Goal: Information Seeking & Learning: Learn about a topic

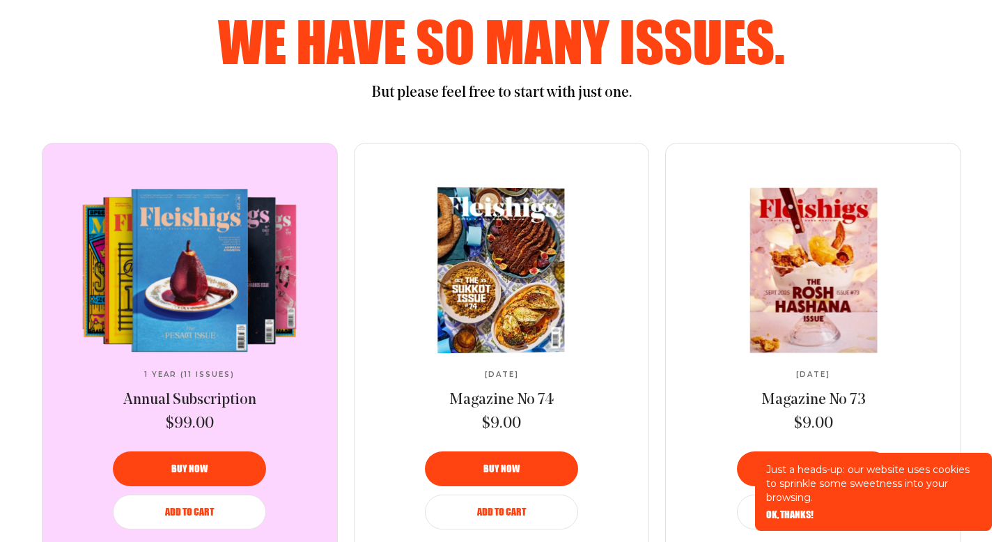
scroll to position [697, 0]
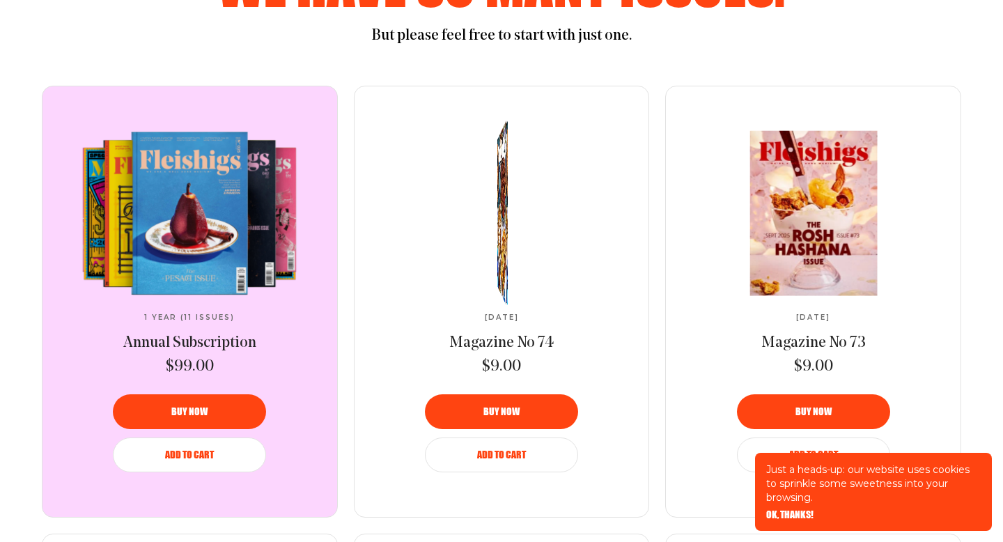
click at [496, 258] on div at bounding box center [503, 213] width 17 height 208
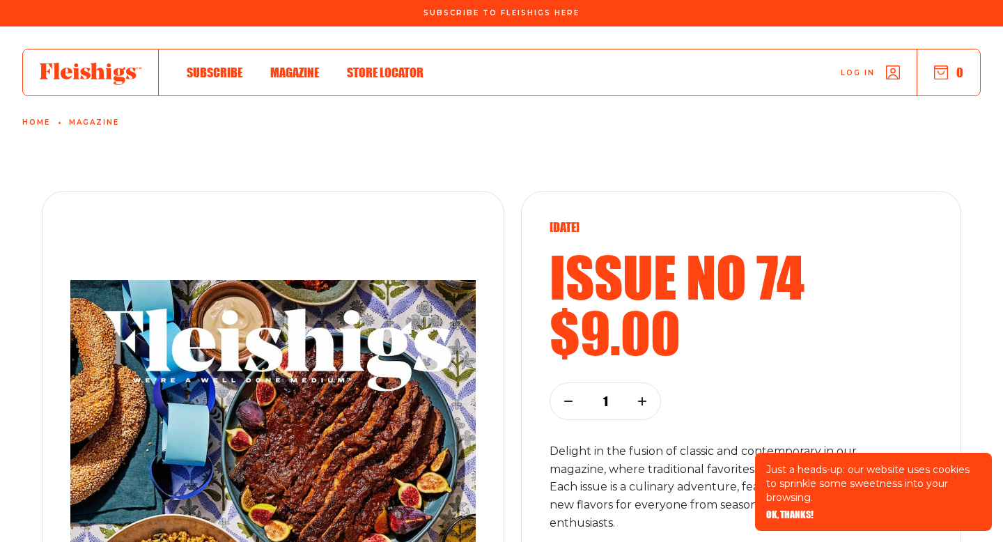
click at [287, 65] on span "Magazine" at bounding box center [294, 57] width 49 height 15
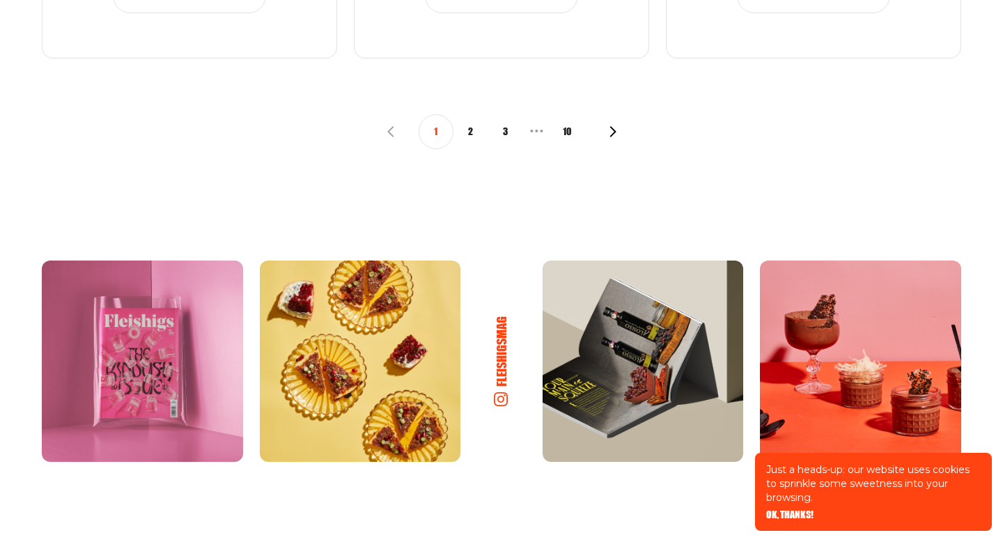
scroll to position [1881, 0]
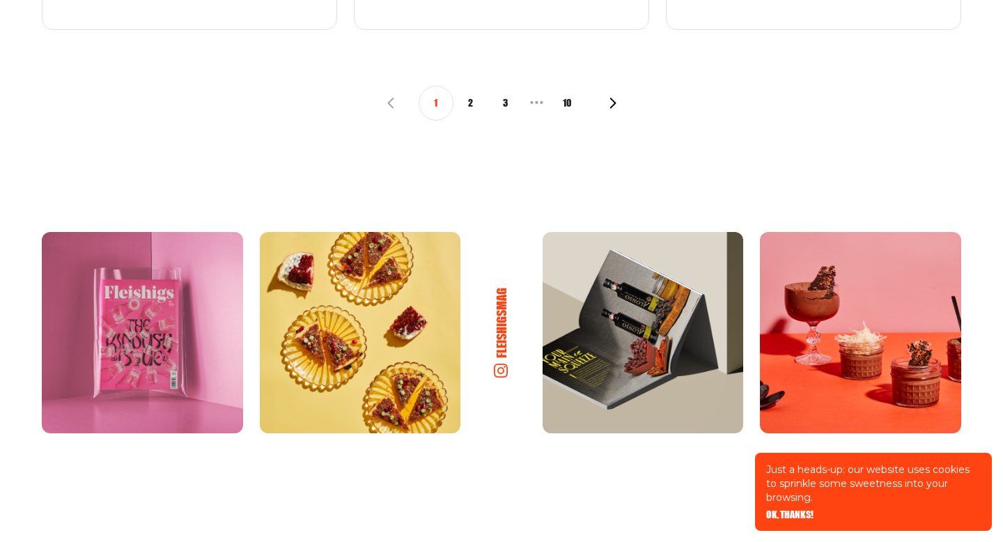
click at [406, 296] on img at bounding box center [360, 332] width 201 height 201
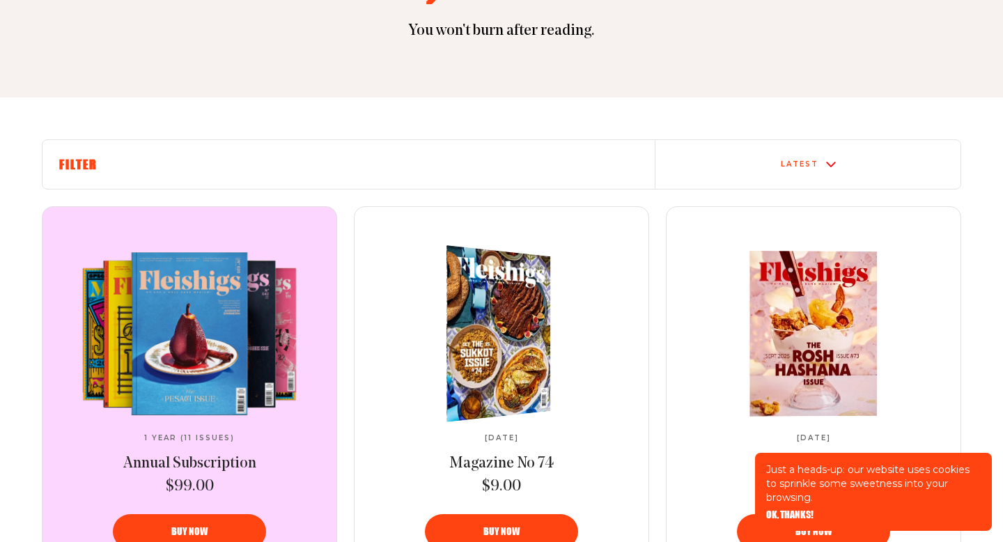
scroll to position [373, 0]
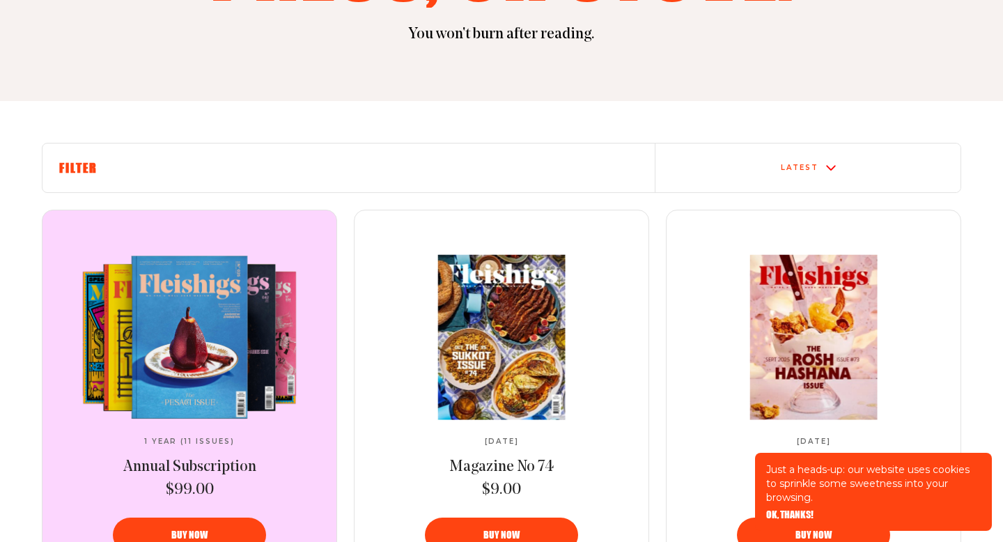
click at [830, 167] on icon at bounding box center [831, 168] width 10 height 10
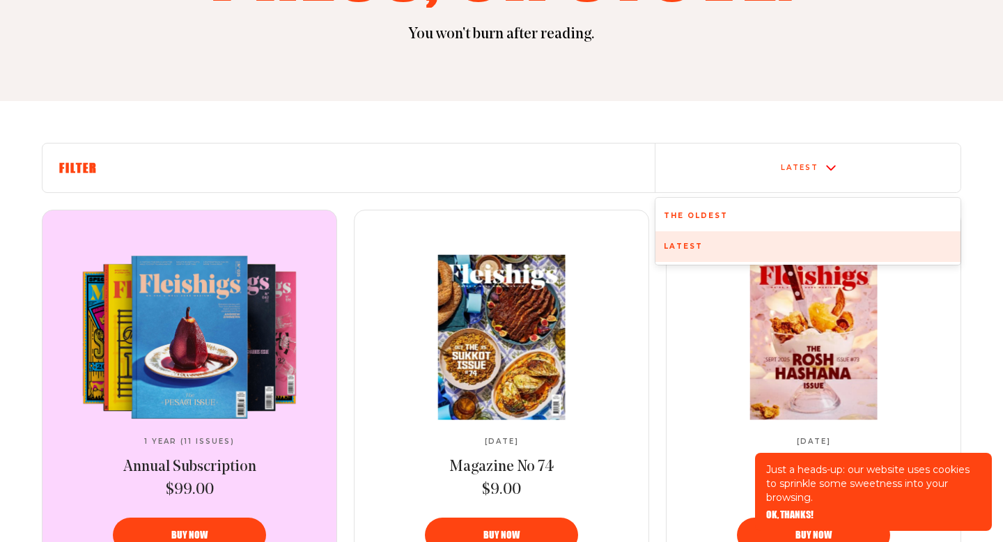
click at [790, 212] on div "The oldest" at bounding box center [808, 216] width 305 height 31
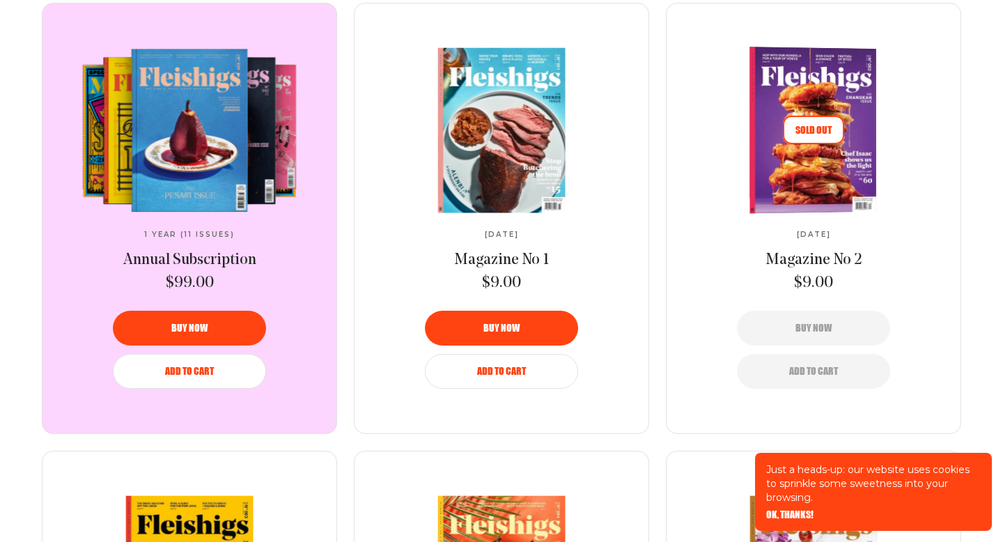
scroll to position [605, 0]
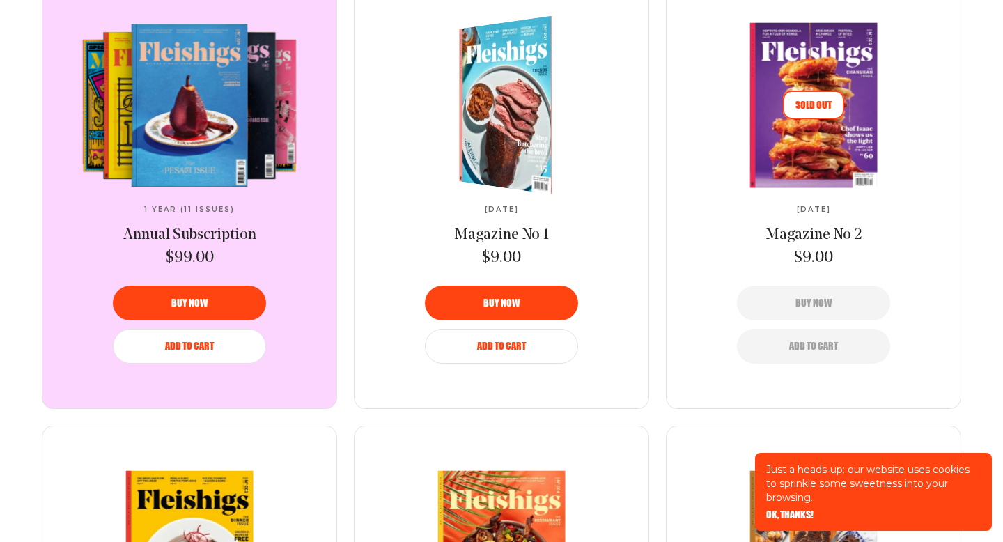
click at [518, 106] on img at bounding box center [513, 104] width 171 height 192
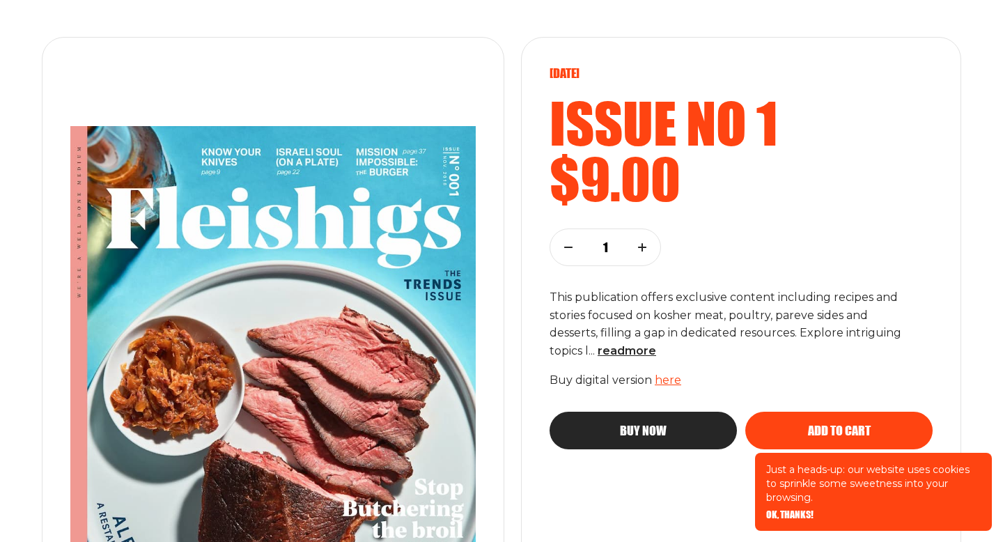
scroll to position [401, 0]
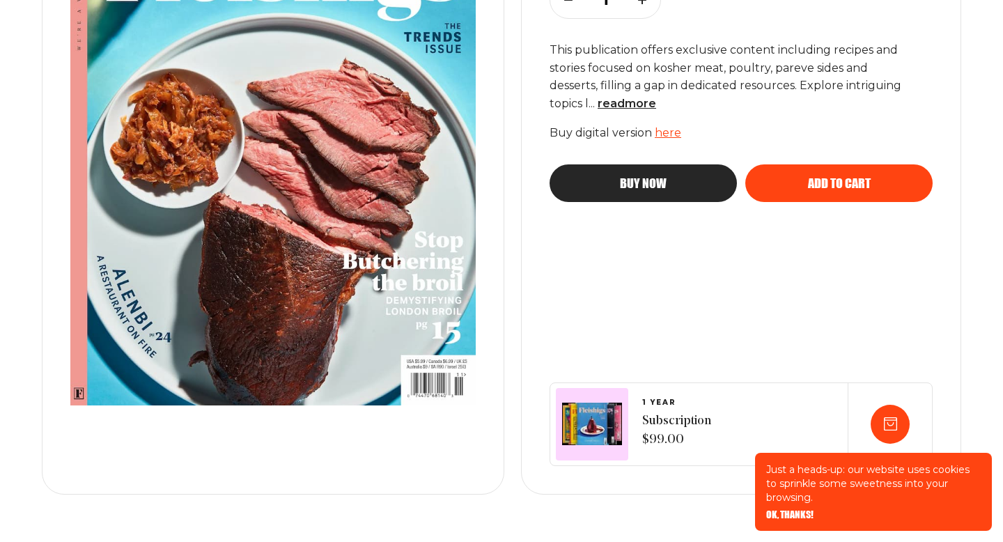
click at [787, 510] on span "OK, THANKS!" at bounding box center [789, 505] width 47 height 10
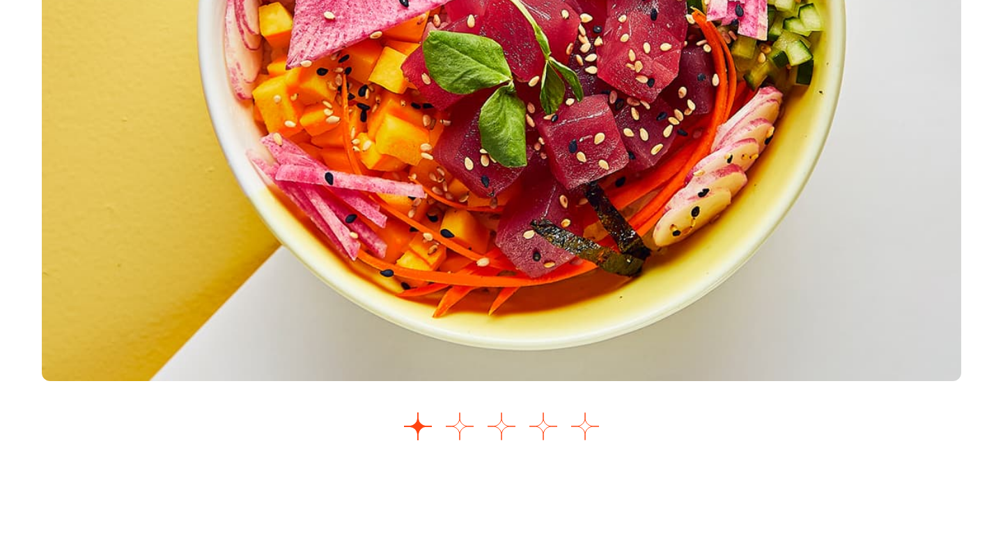
scroll to position [1981, 0]
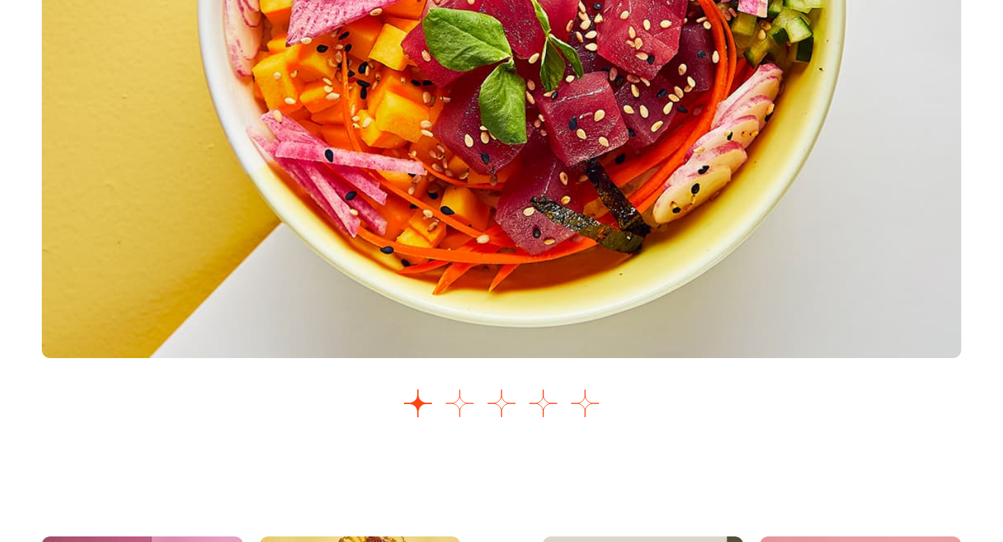
click at [462, 403] on button "Go to slide 2" at bounding box center [460, 403] width 28 height 28
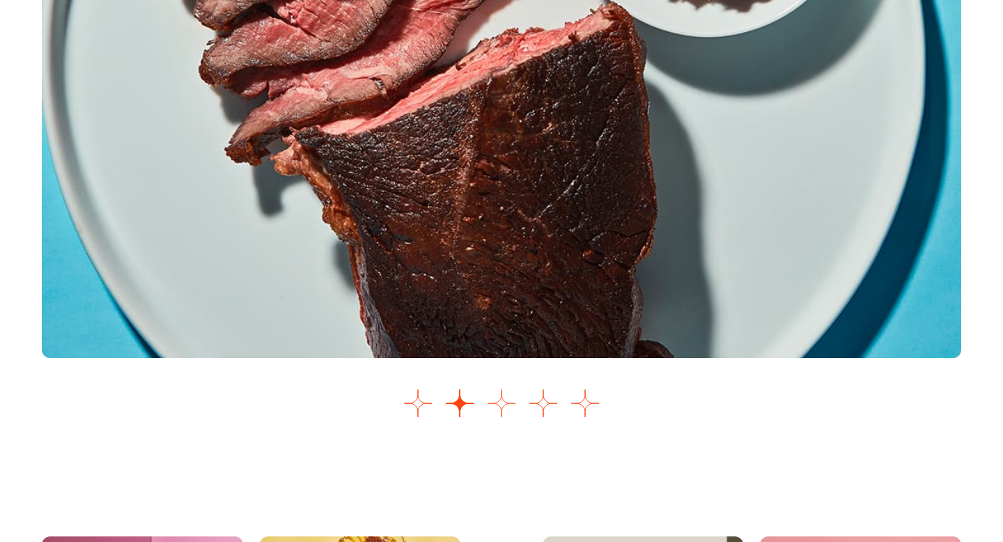
click at [501, 406] on button "Go to slide 3" at bounding box center [502, 403] width 28 height 28
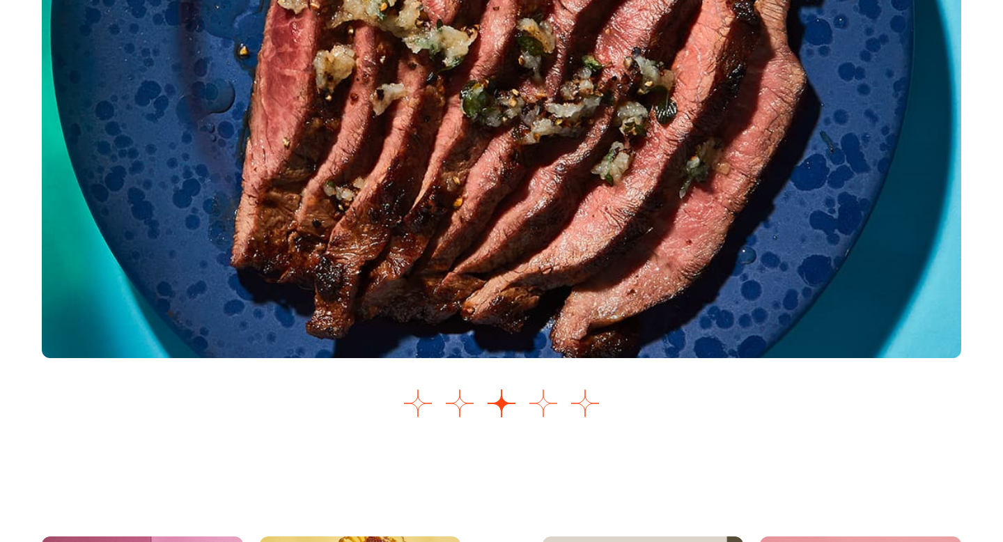
click at [542, 405] on button "Go to slide 4" at bounding box center [543, 403] width 28 height 28
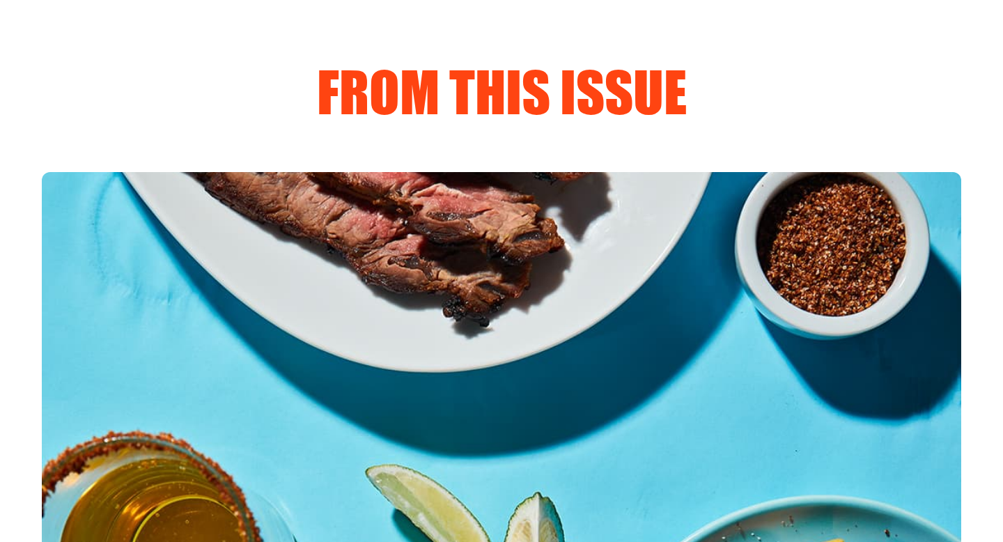
scroll to position [1729, 0]
